Goal: Task Accomplishment & Management: Complete application form

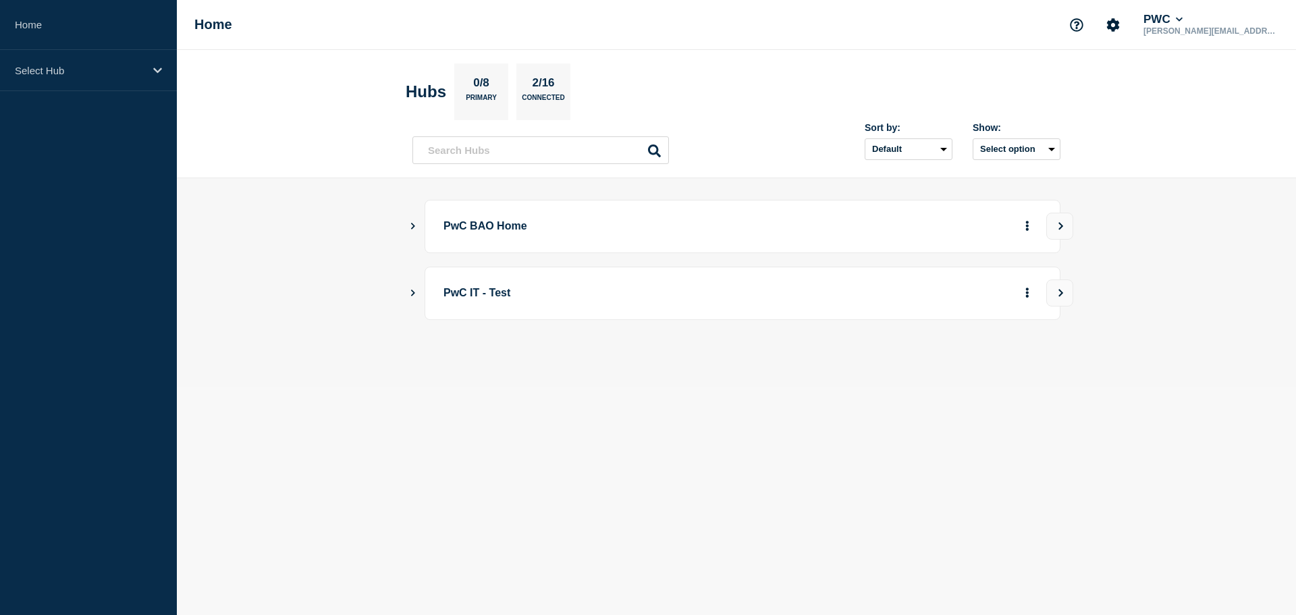
click at [416, 227] on icon "Show Connected Hubs" at bounding box center [412, 225] width 9 height 7
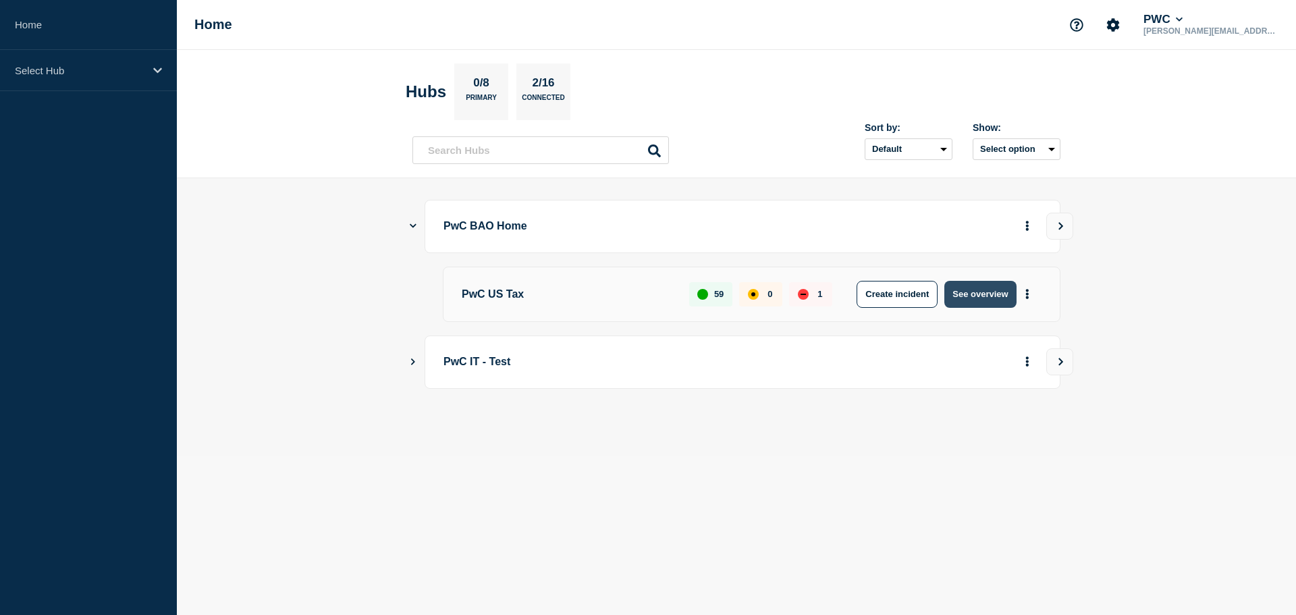
click at [977, 293] on button "See overview" at bounding box center [980, 294] width 72 height 27
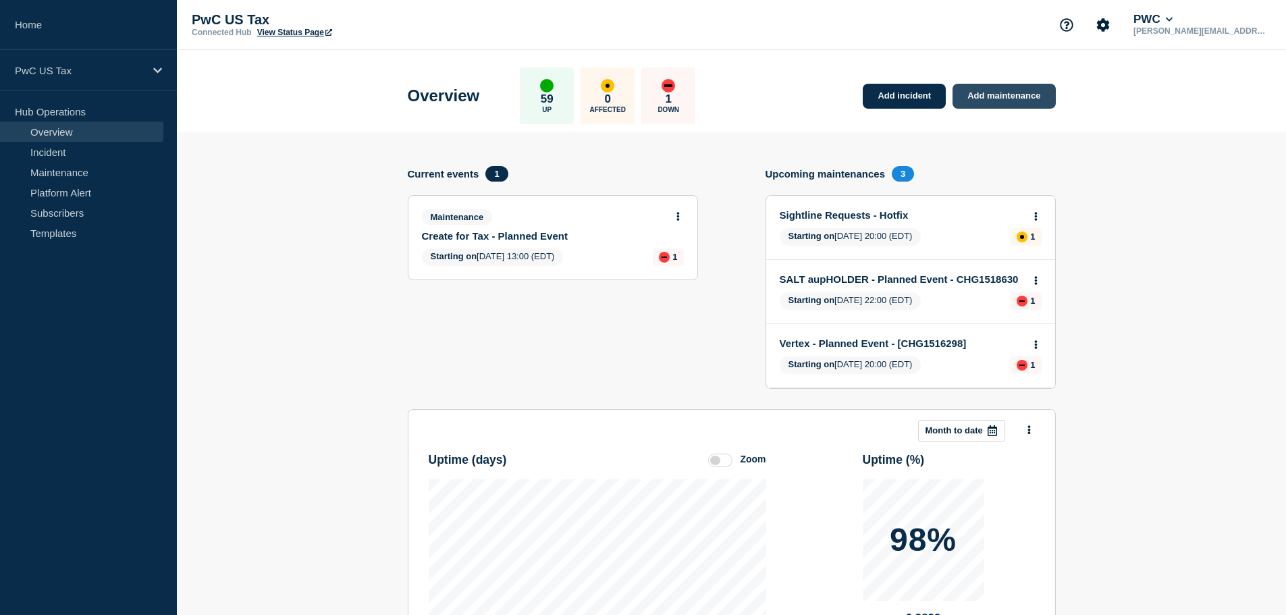
click at [1001, 97] on link "Add maintenance" at bounding box center [1003, 96] width 103 height 25
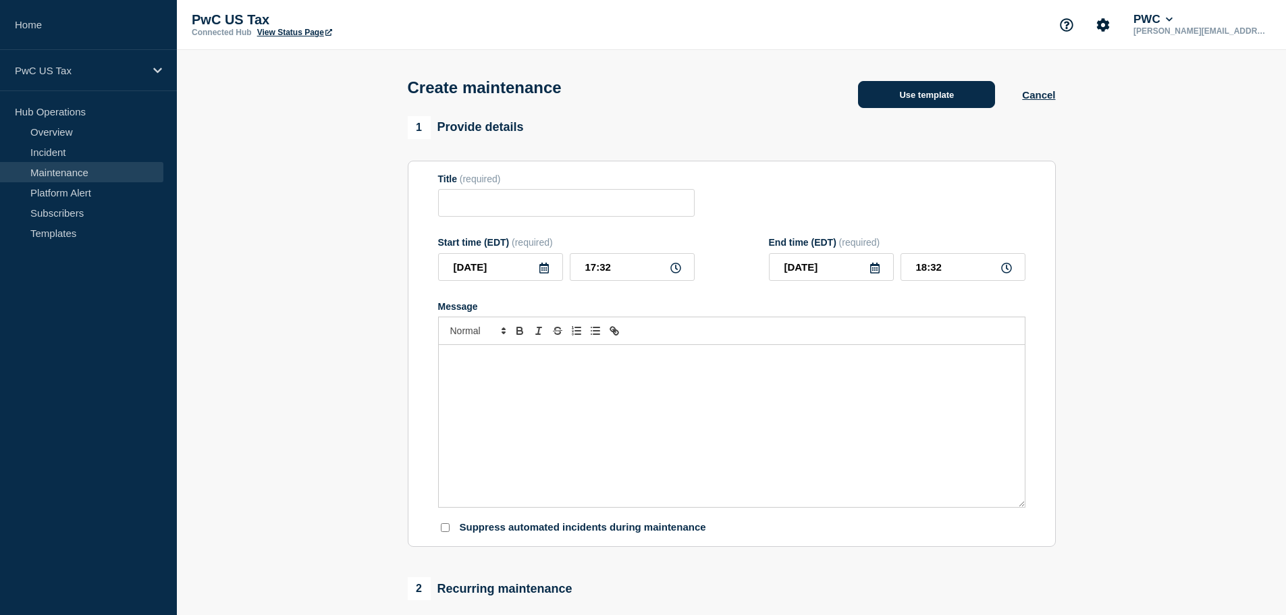
click at [920, 100] on button "Use template" at bounding box center [926, 94] width 137 height 27
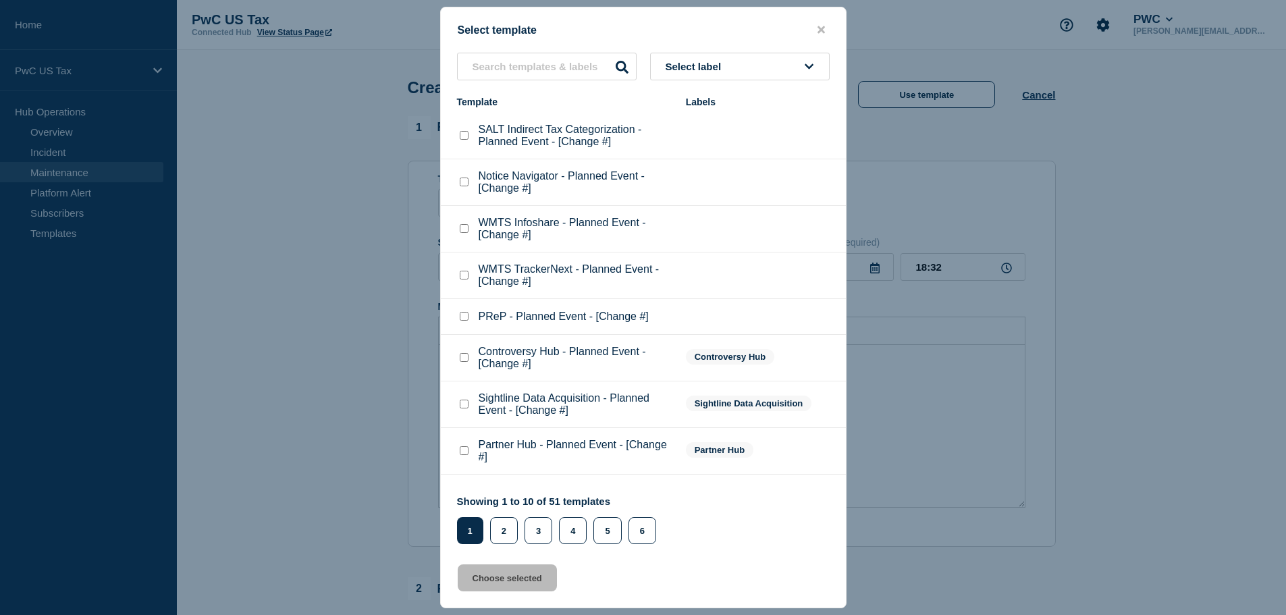
click at [463, 137] on checkbox"] "SALT Indirect Tax Categorization - Planned Event - [Change #] checkbox" at bounding box center [464, 135] width 9 height 9
checkbox checkbox"] "true"
click at [512, 582] on button "Choose selected" at bounding box center [507, 577] width 99 height 27
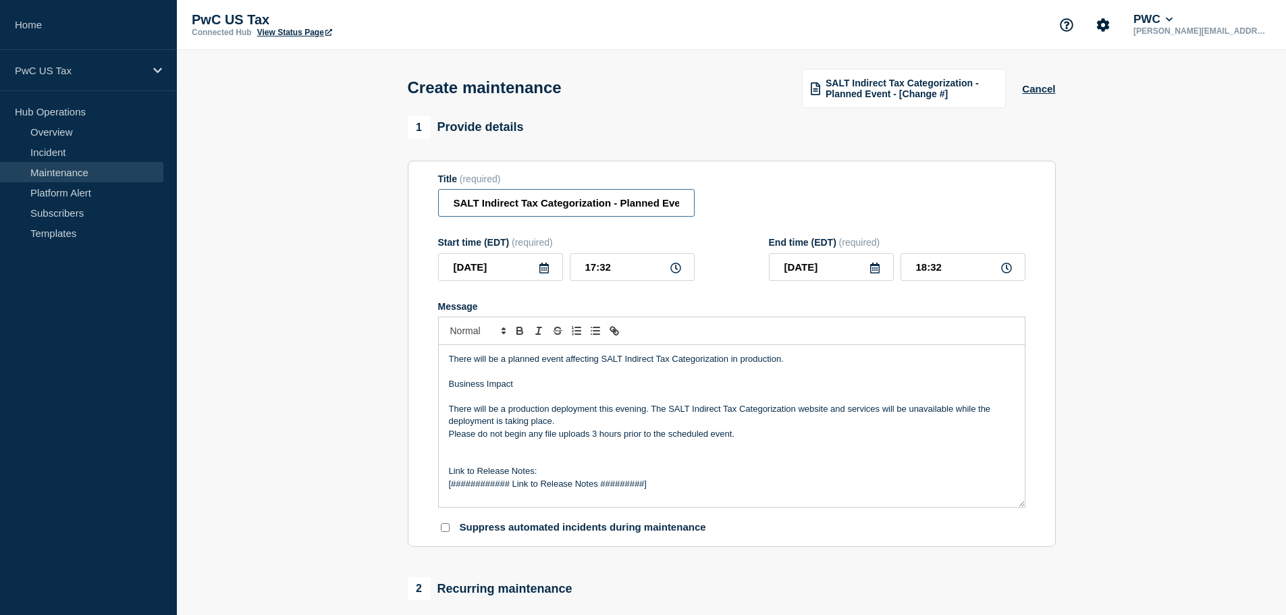
click at [664, 205] on input "SALT Indirect Tax Categorization - Planned Event - [Change #]" at bounding box center [566, 203] width 257 height 28
click at [665, 205] on input "SALT Indirect Tax Categorization - Planned Event - [Change #]" at bounding box center [566, 203] width 257 height 28
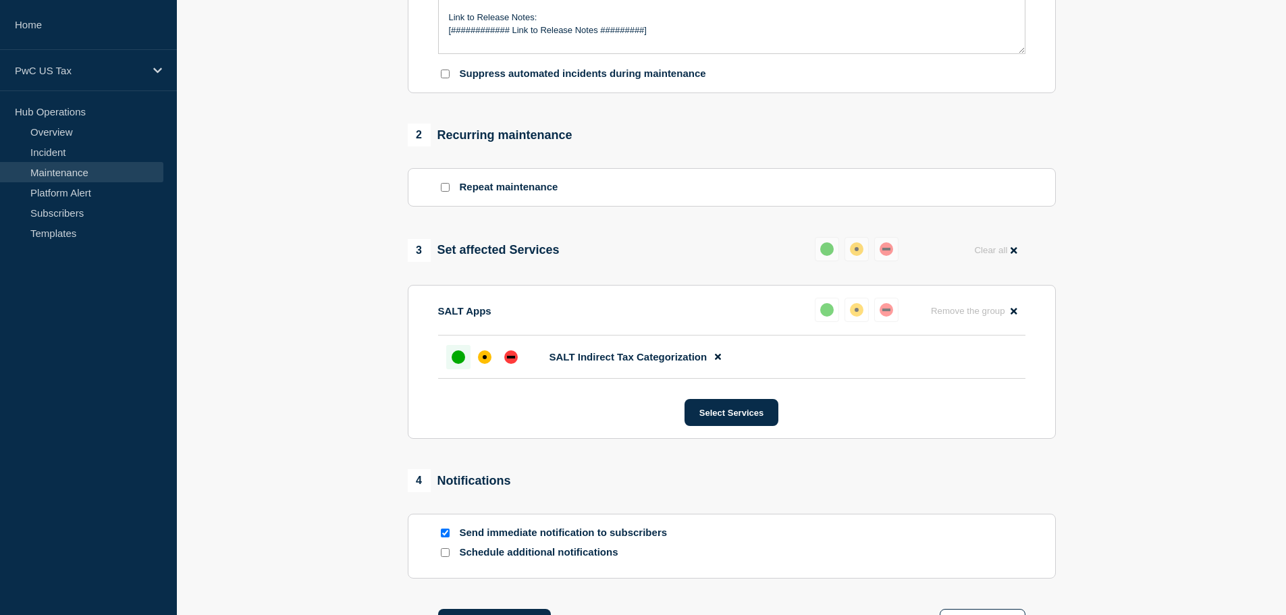
scroll to position [473, 0]
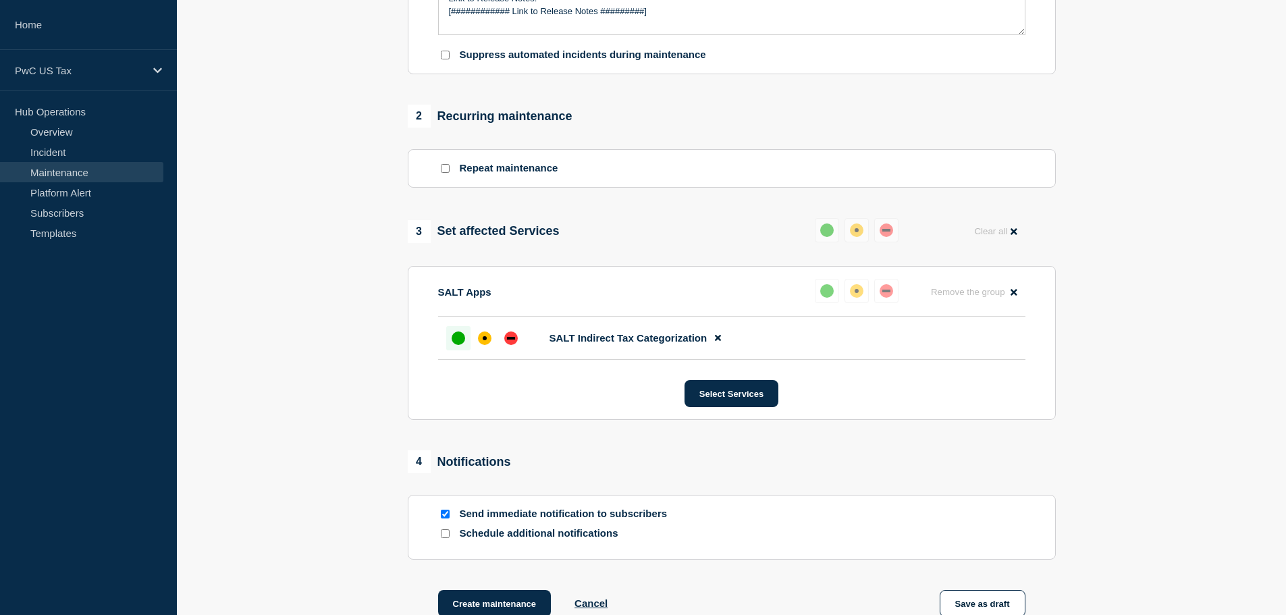
type input "SALT Indirect Tax Categorization - Planned Event - [Change #] - Test"
click at [455, 345] on div "up" at bounding box center [459, 338] width 14 height 14
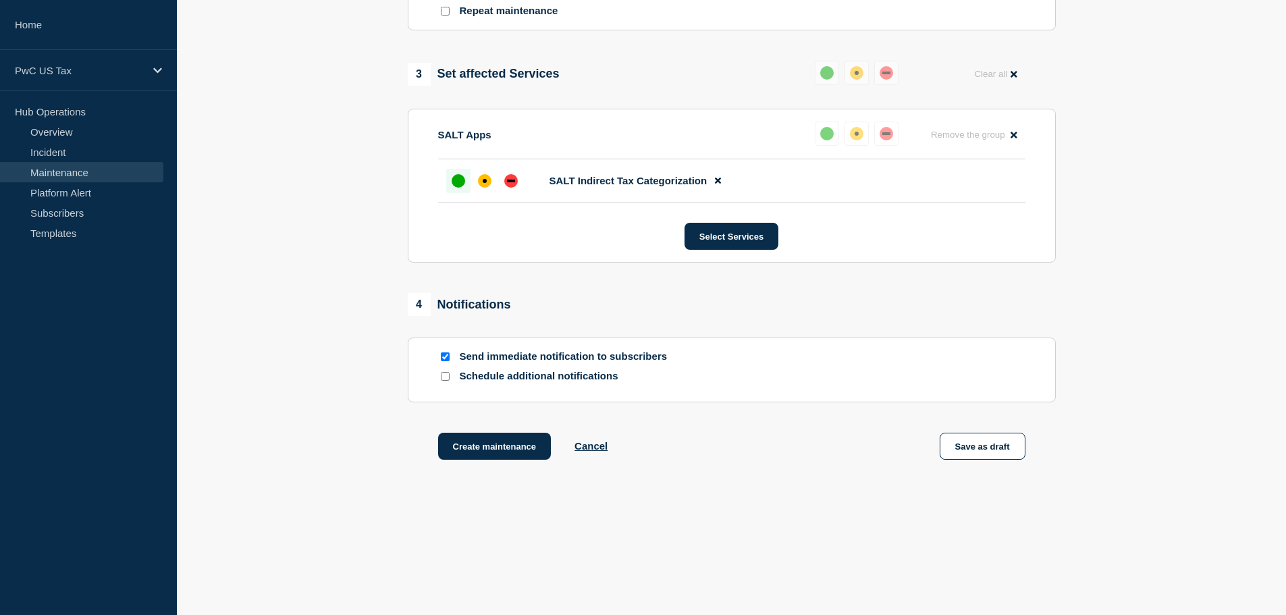
scroll to position [633, 0]
click at [442, 376] on input "Schedule additional notifications" at bounding box center [445, 376] width 9 height 9
checkbox input "true"
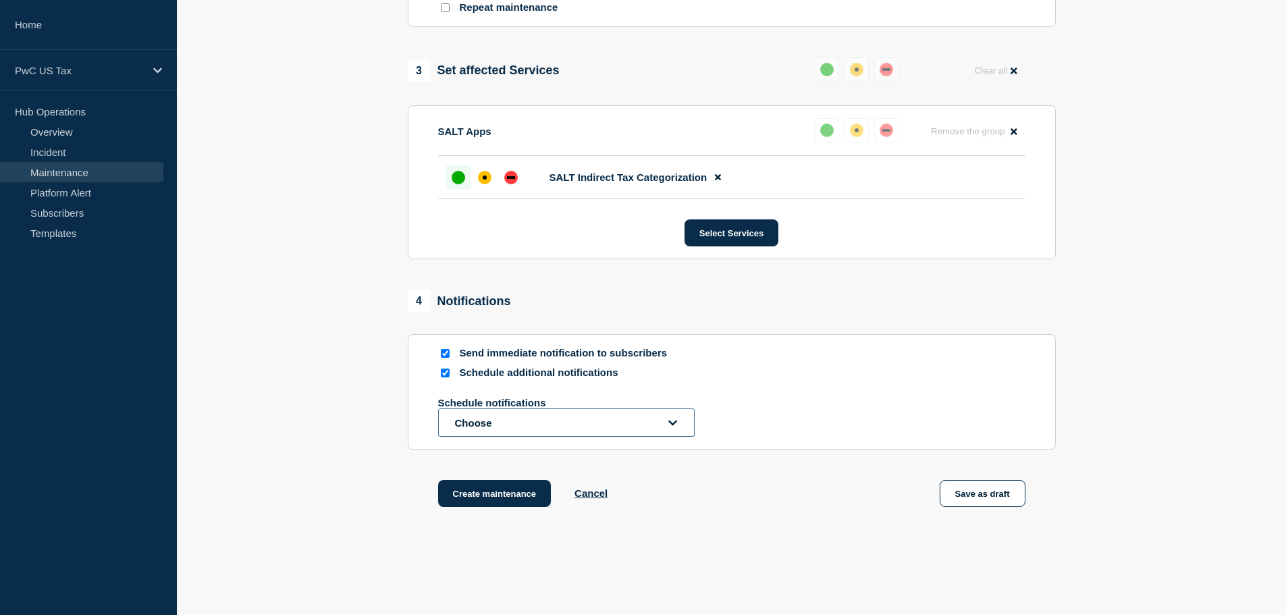
click at [474, 422] on button "Choose" at bounding box center [566, 422] width 257 height 28
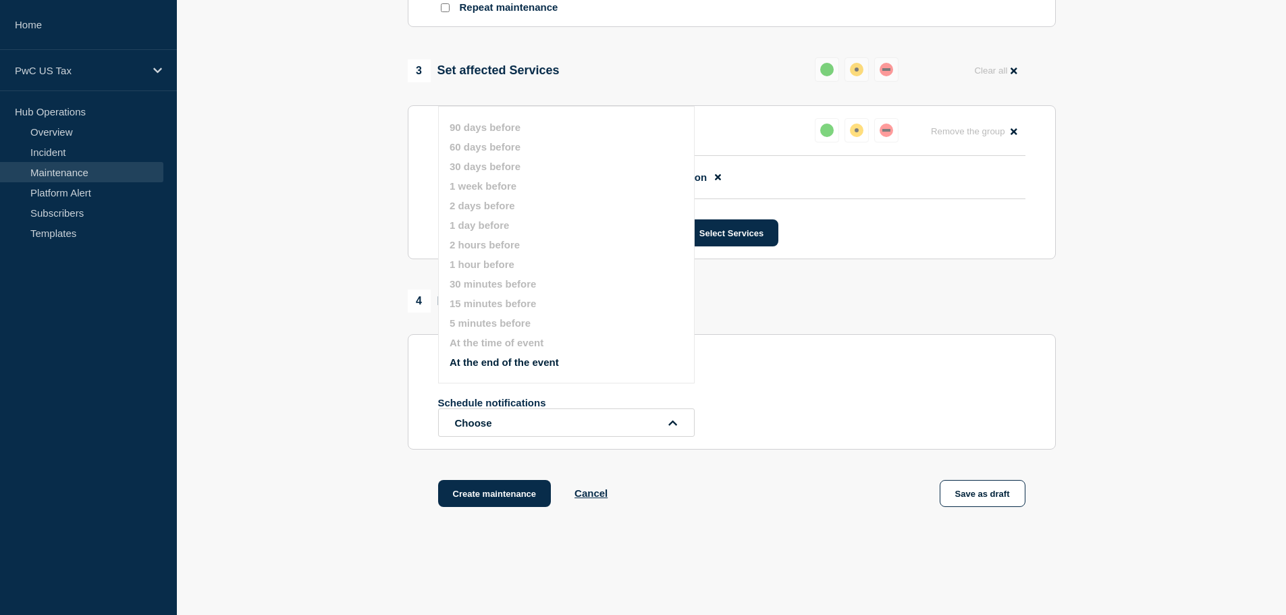
click at [415, 352] on section "Send immediate notification to subscribers Schedule additional notifications Sc…" at bounding box center [732, 391] width 648 height 115
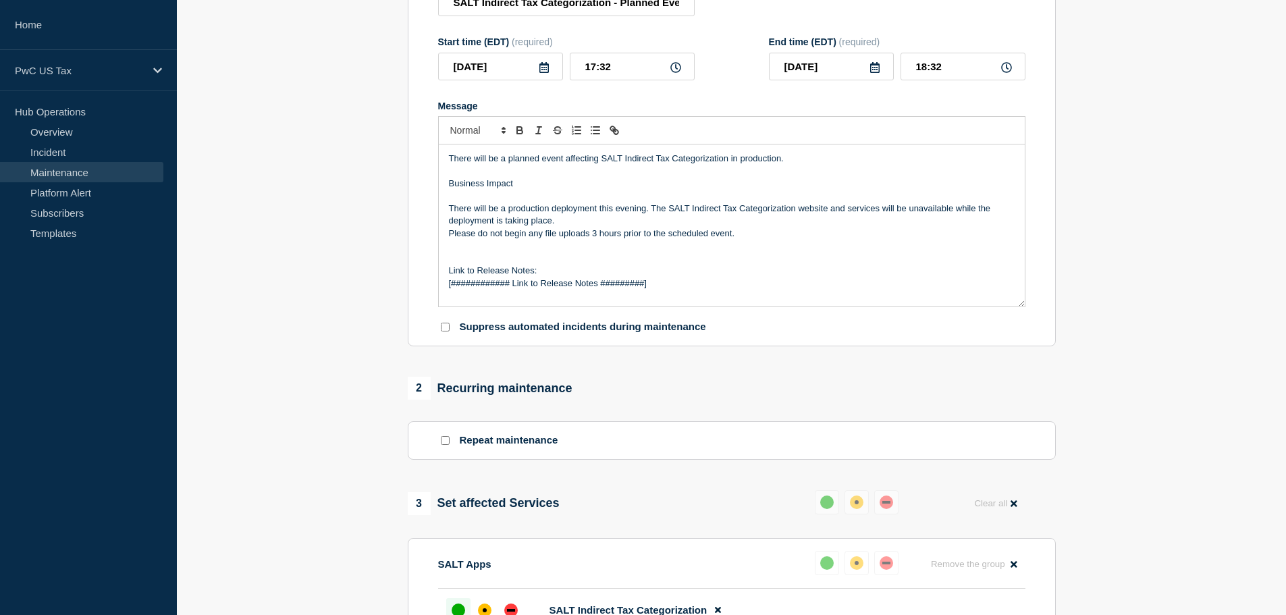
scroll to position [26, 0]
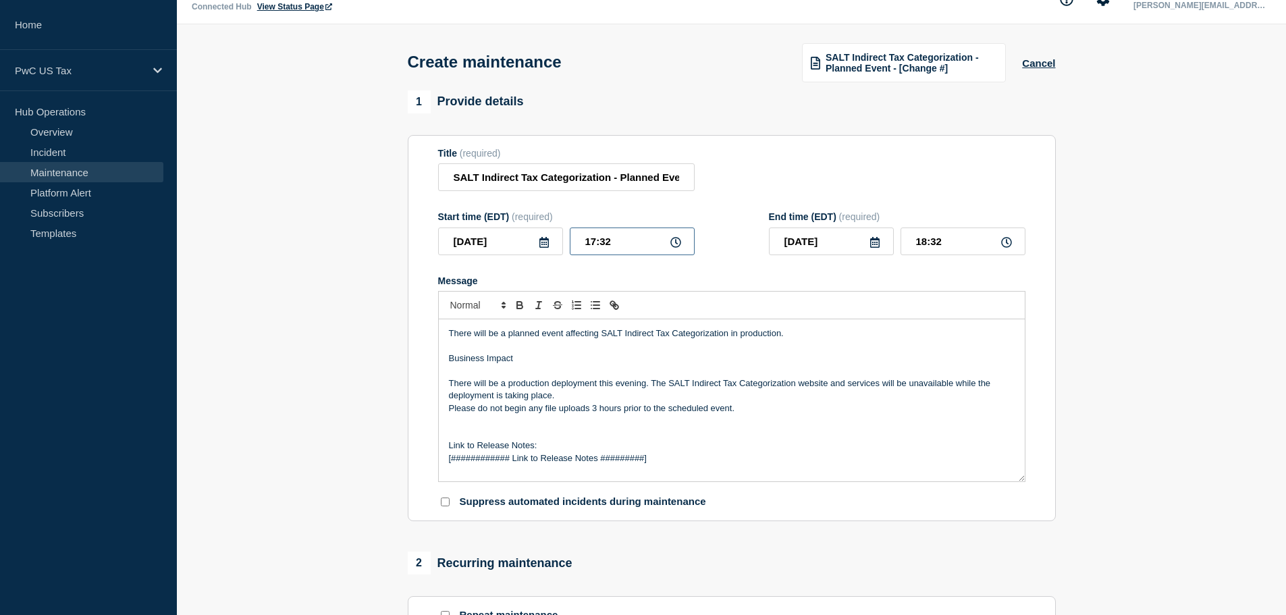
drag, startPoint x: 606, startPoint y: 244, endPoint x: 620, endPoint y: 243, distance: 14.2
click at [620, 243] on input "17:32" at bounding box center [632, 241] width 125 height 28
type input "17:38"
type input "18:38"
click at [747, 246] on div "Start time (EDT) (required) [DATE] 17:38 End time (EDT) (required) [DATE] 18:38" at bounding box center [731, 233] width 587 height 44
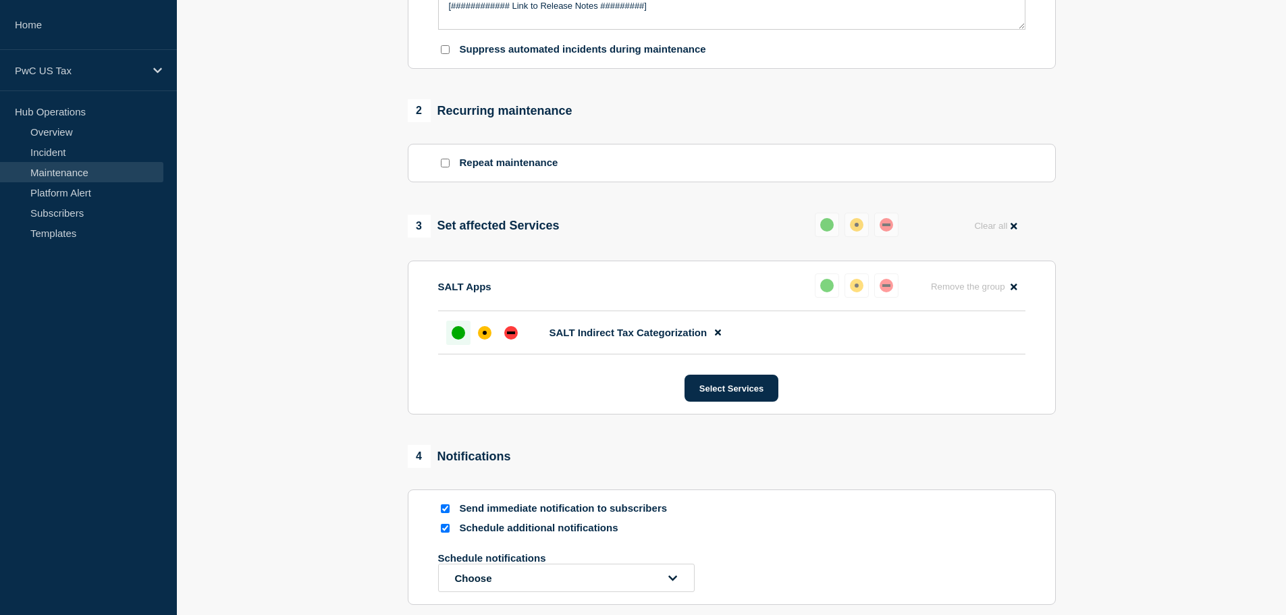
scroll to position [684, 0]
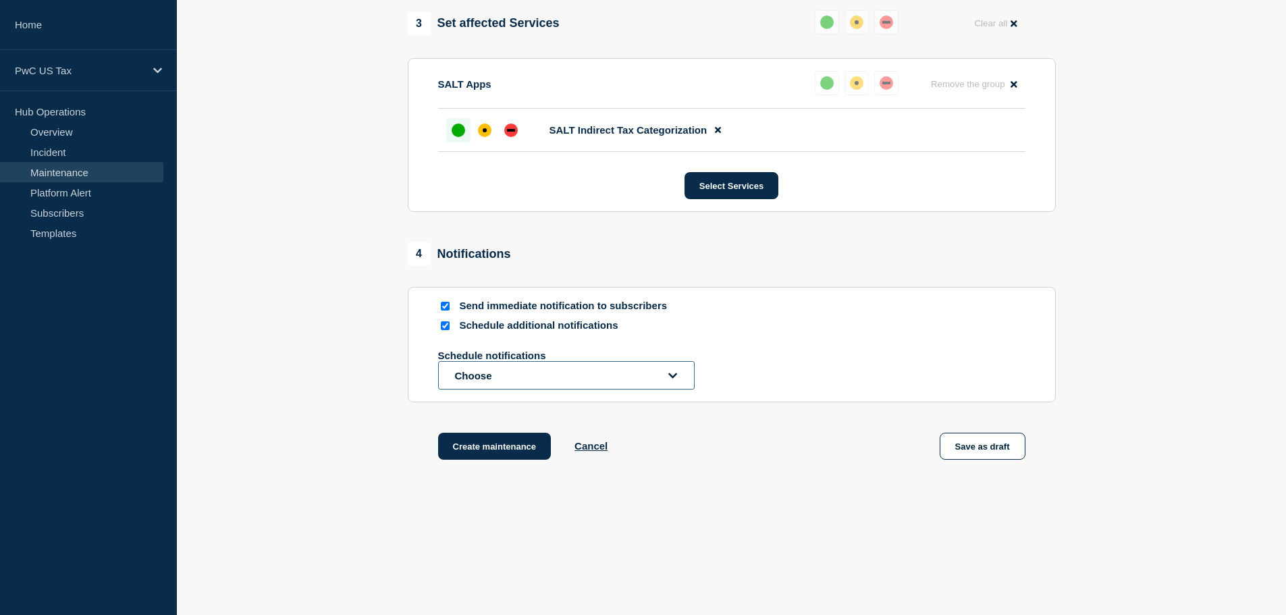
click at [477, 365] on button "Choose" at bounding box center [566, 375] width 257 height 28
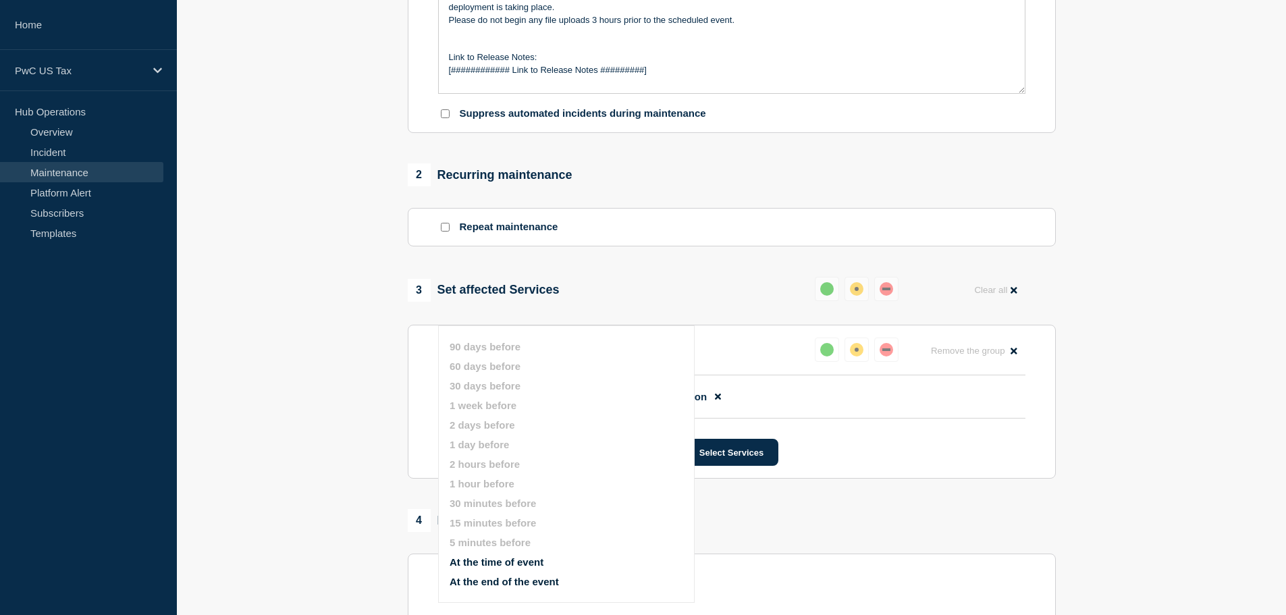
click at [334, 326] on section "1 Provide details Title (required) SALT Indirect Tax Categorization - Planned E…" at bounding box center [731, 231] width 1109 height 1058
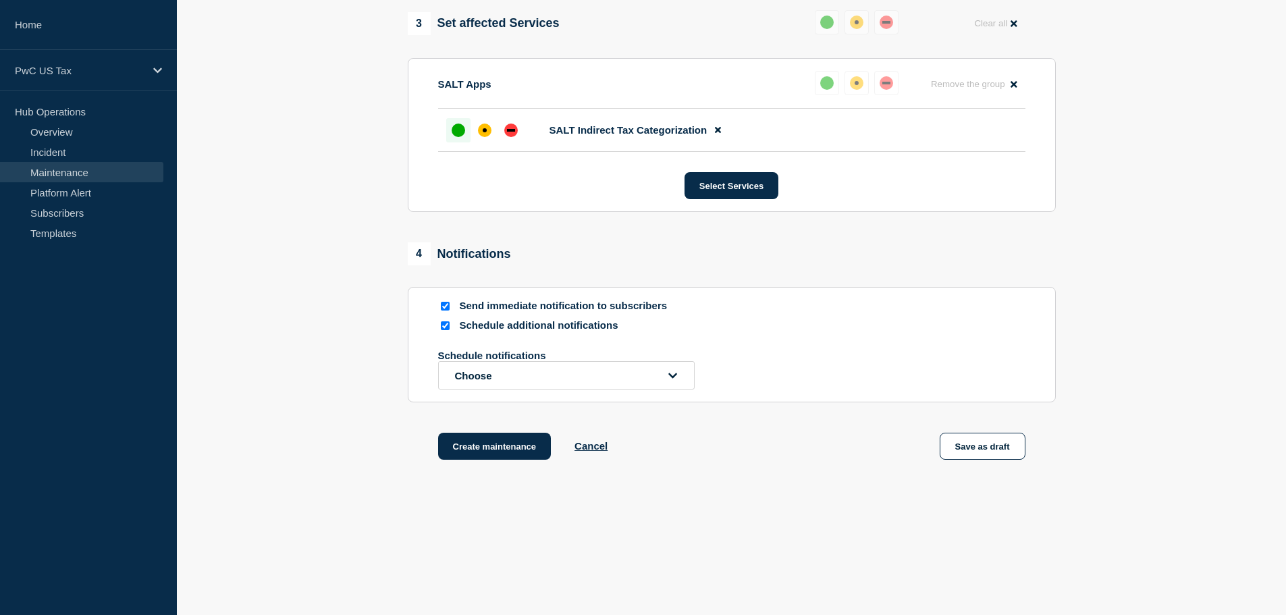
click at [445, 328] on input "Schedule additional notifications" at bounding box center [445, 325] width 9 height 9
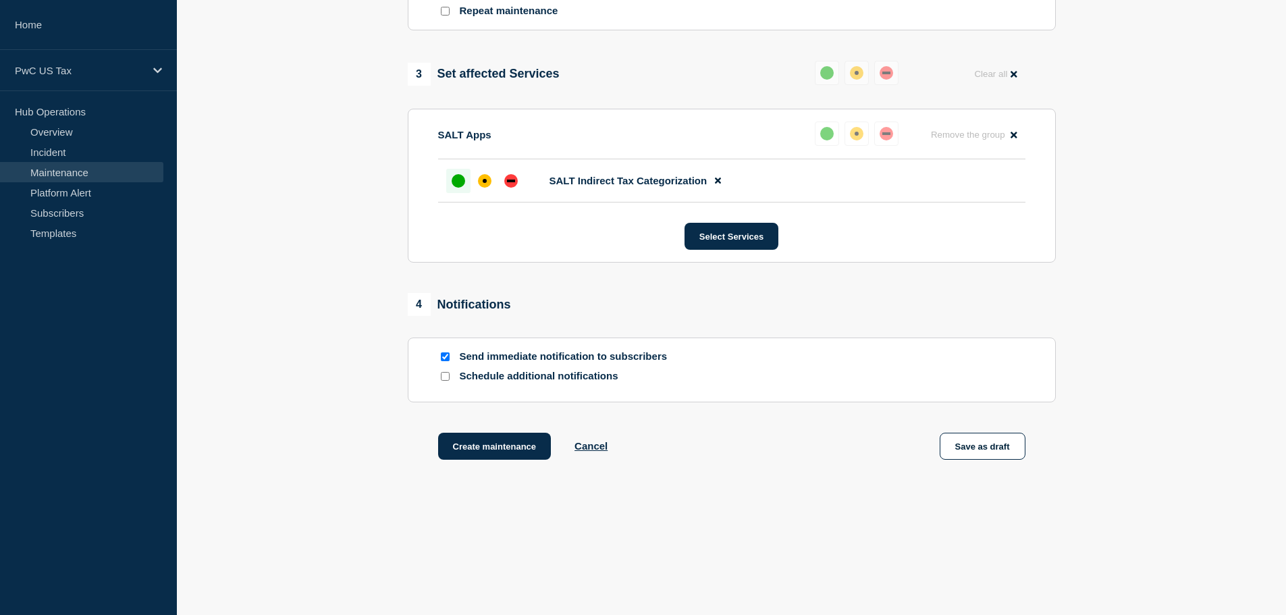
scroll to position [633, 0]
click at [445, 328] on div "4 Notifications Send immediate notification to subscribers Schedule additional …" at bounding box center [732, 347] width 648 height 109
click at [448, 380] on input "Schedule additional notifications" at bounding box center [445, 376] width 9 height 9
checkbox input "true"
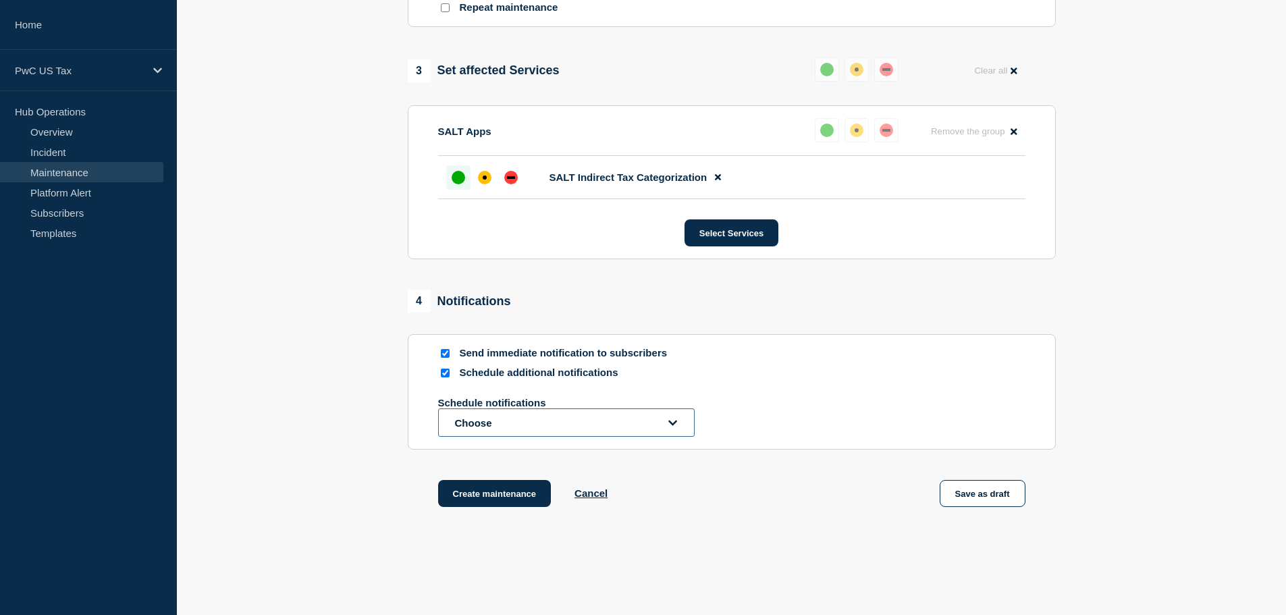
click at [484, 421] on button "Choose" at bounding box center [566, 422] width 257 height 28
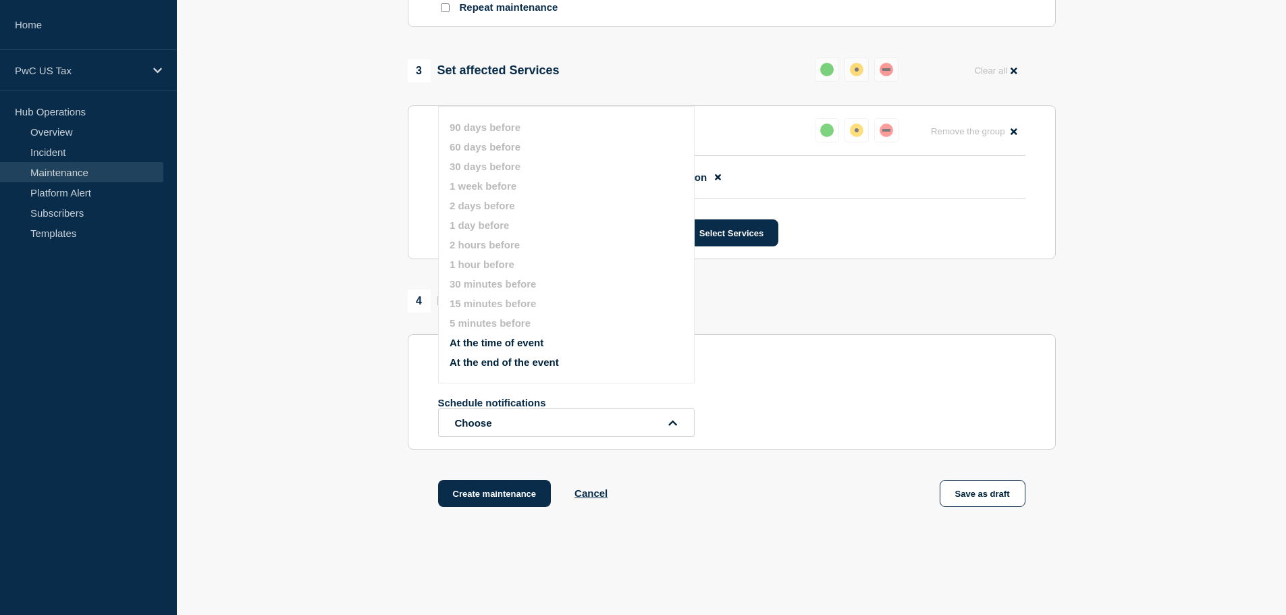
click at [341, 344] on section "1 Provide details Title (required) SALT Indirect Tax Categorization - Planned E…" at bounding box center [731, 12] width 1109 height 1058
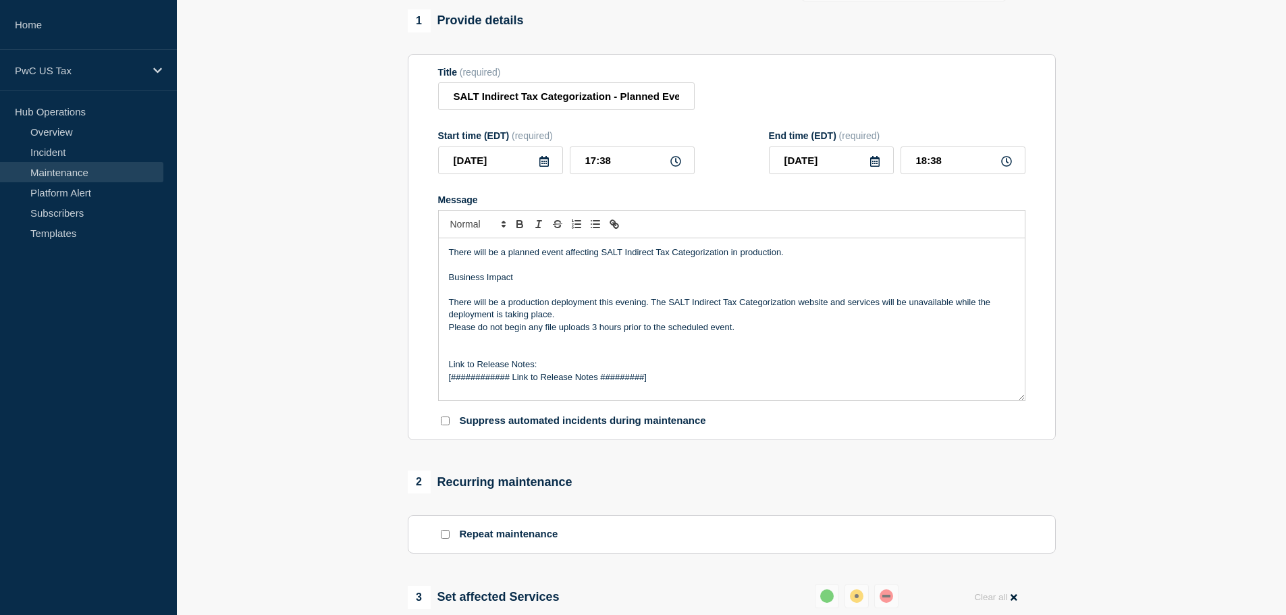
scroll to position [0, 0]
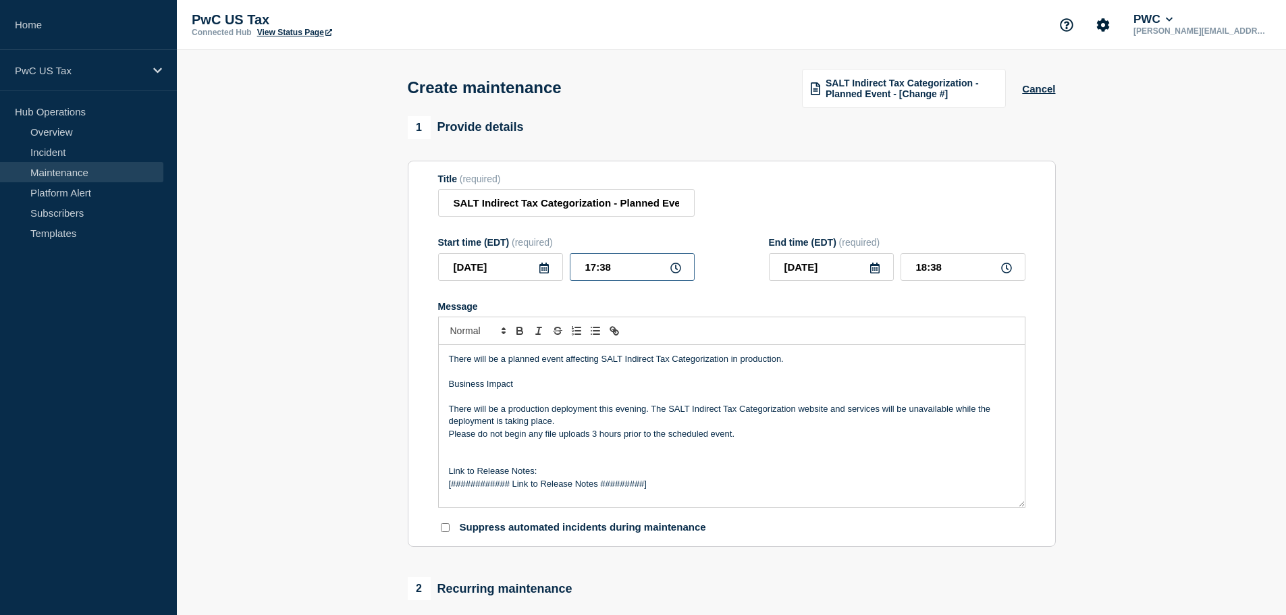
drag, startPoint x: 600, startPoint y: 270, endPoint x: 616, endPoint y: 269, distance: 16.2
click at [616, 269] on input "17:38" at bounding box center [632, 267] width 125 height 28
type input "17:45"
type input "18:45"
click at [729, 255] on div "Start time (EDT) (required) [DATE] 17:45 End time (EDT) (required) [DATE] 18:45" at bounding box center [731, 259] width 587 height 44
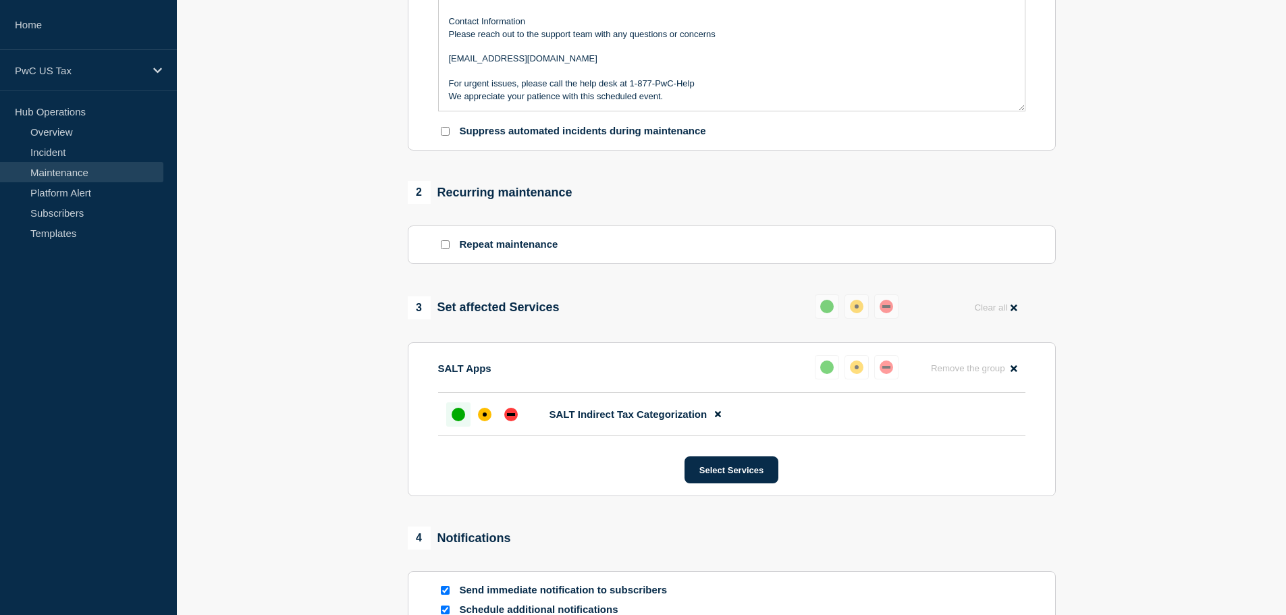
scroll to position [608, 0]
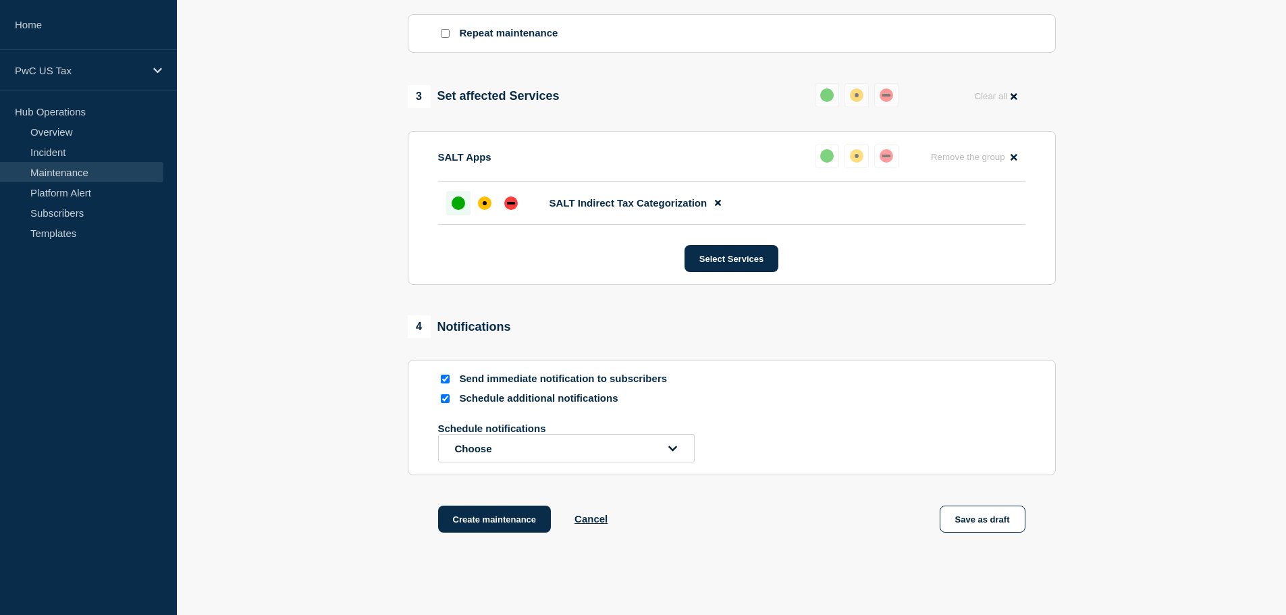
click at [447, 401] on input "Schedule additional notifications" at bounding box center [445, 398] width 9 height 9
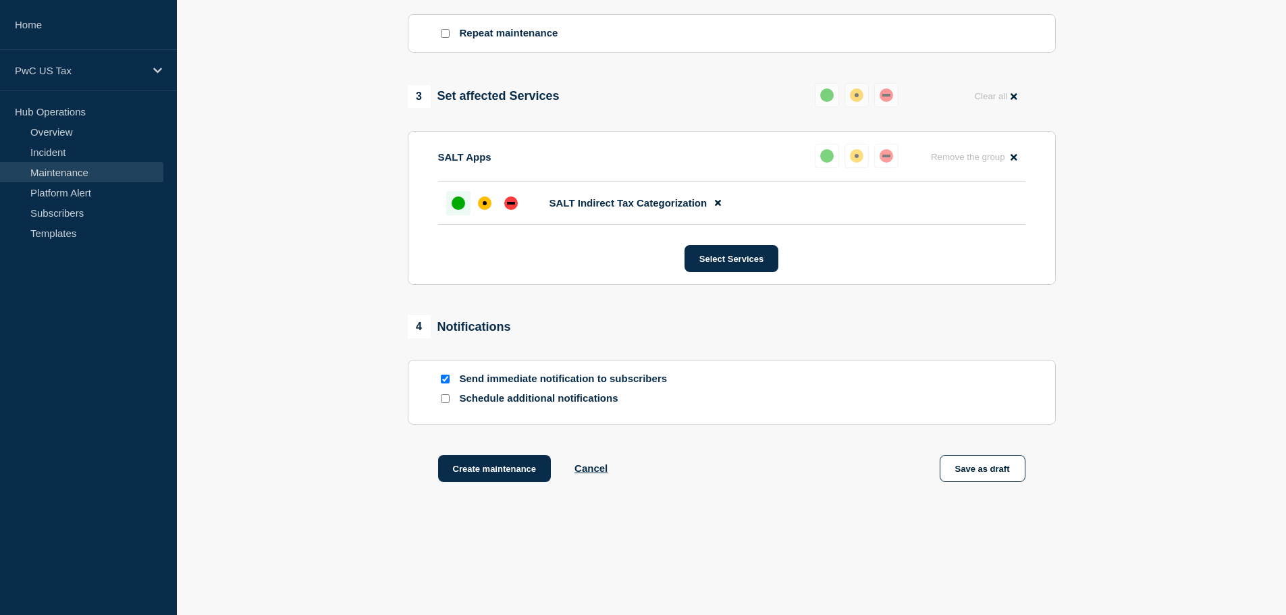
click at [447, 401] on input "Schedule additional notifications" at bounding box center [445, 398] width 9 height 9
checkbox input "true"
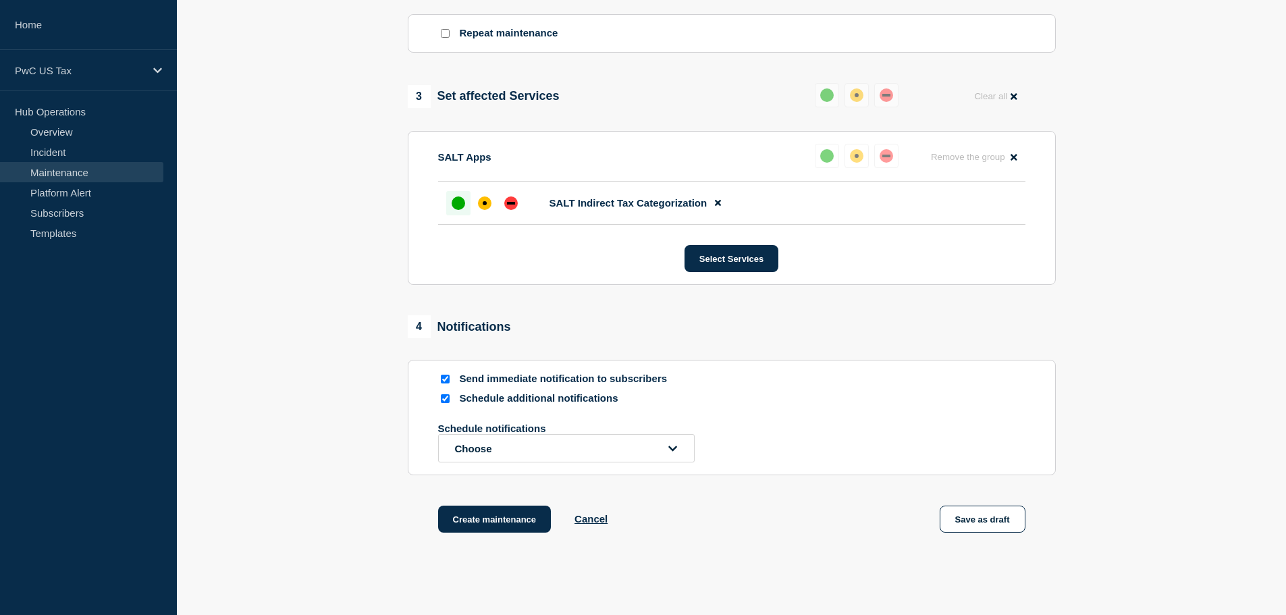
drag, startPoint x: 493, startPoint y: 434, endPoint x: 496, endPoint y: 444, distance: 10.7
click at [493, 434] on p "Schedule notifications" at bounding box center [546, 428] width 216 height 11
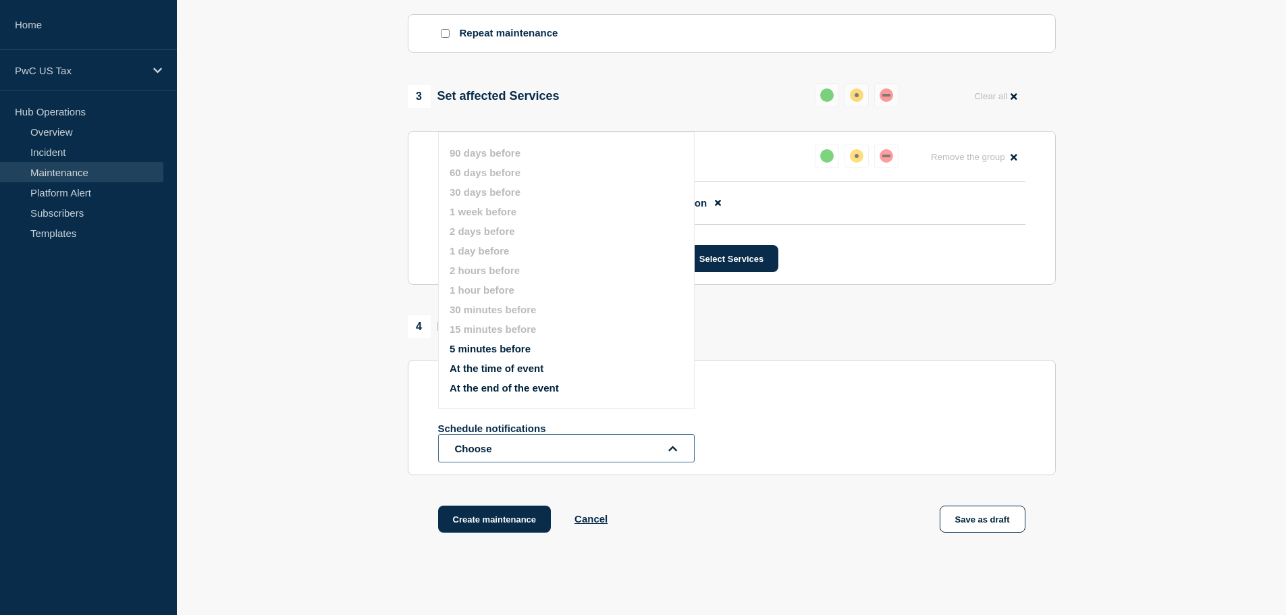
click at [496, 448] on button "Choose" at bounding box center [566, 448] width 257 height 28
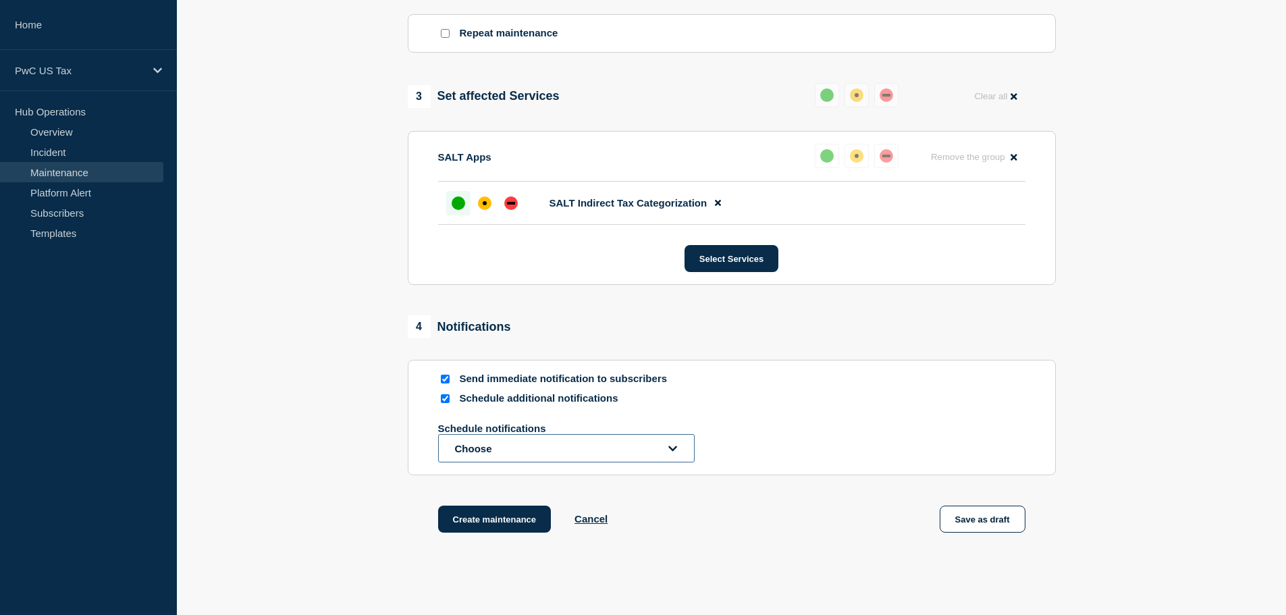
click at [496, 448] on button "Choose" at bounding box center [566, 448] width 257 height 28
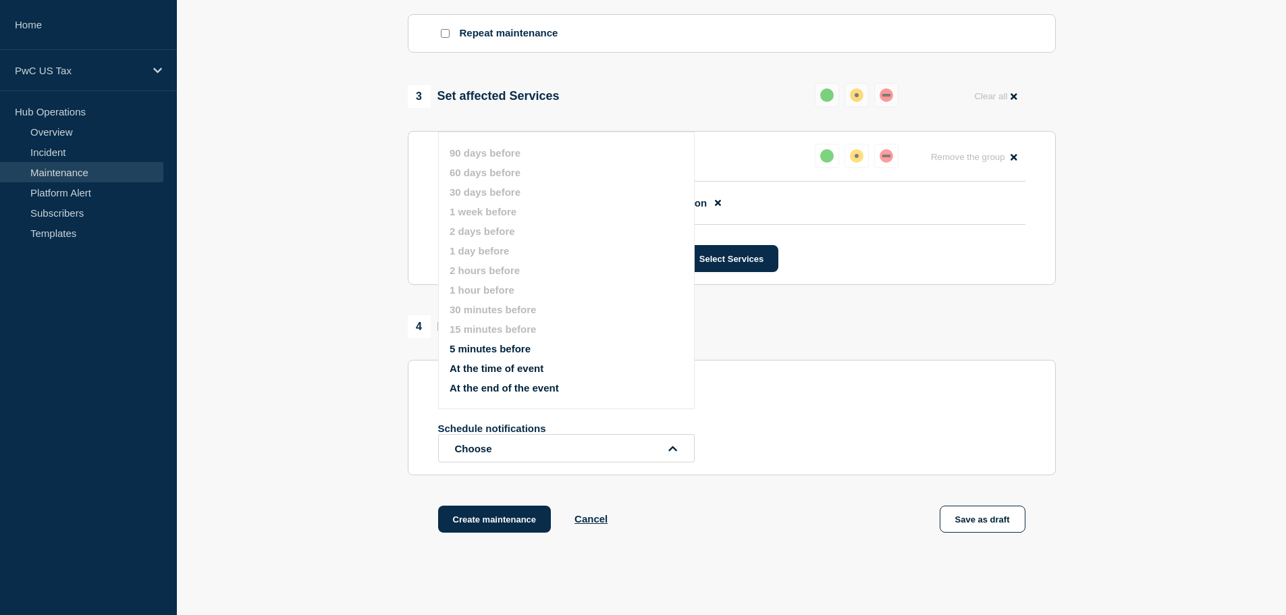
click at [493, 350] on button "5 minutes before" at bounding box center [490, 348] width 81 height 11
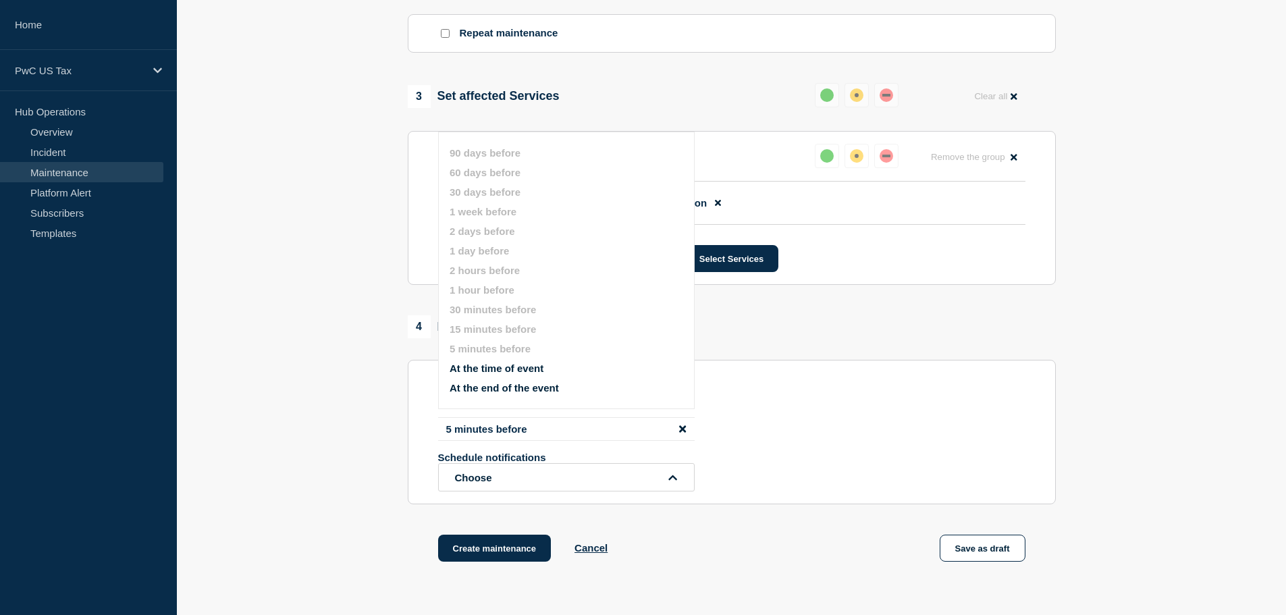
click at [341, 402] on section "1 Provide details Title (required) SALT Indirect Tax Categorization - Planned E…" at bounding box center [731, 52] width 1109 height 1087
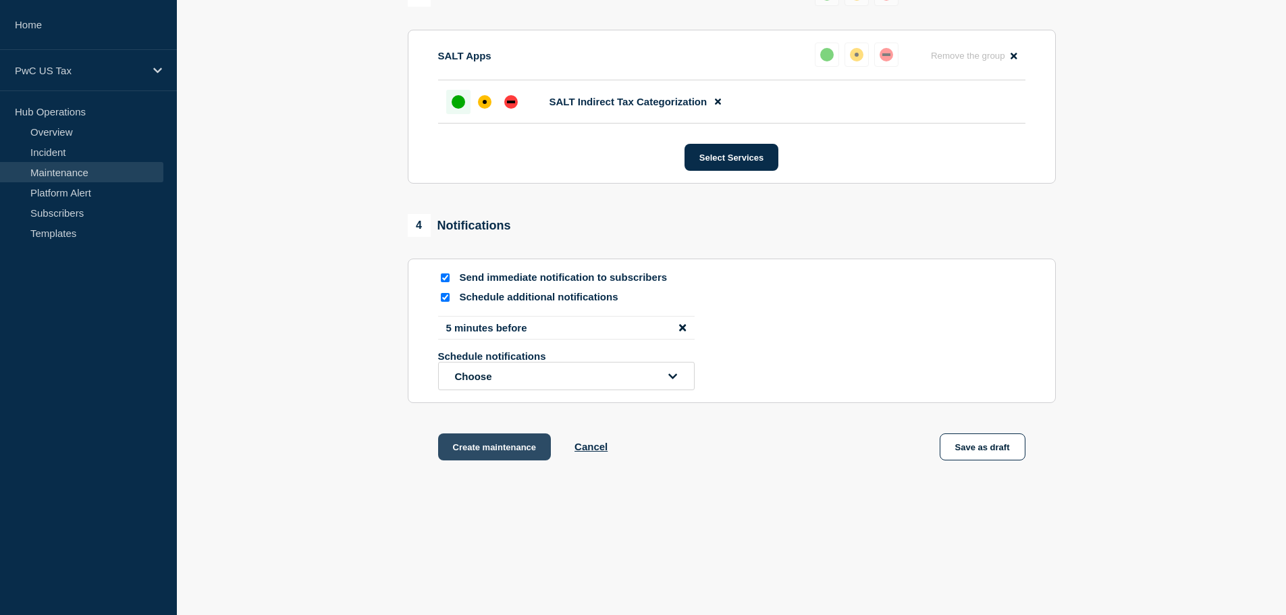
scroll to position [713, 0]
click at [485, 442] on button "Create maintenance" at bounding box center [494, 446] width 113 height 27
